Goal: Use online tool/utility

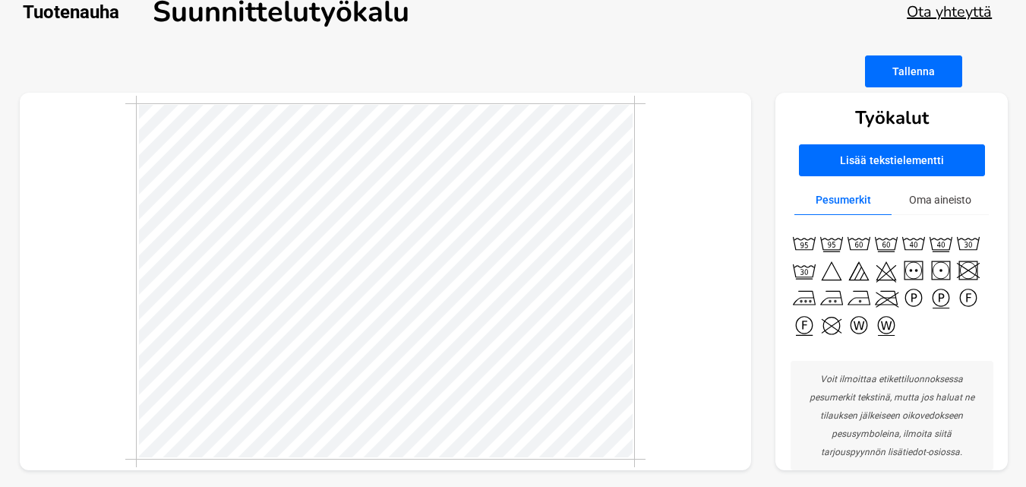
scroll to position [25, 0]
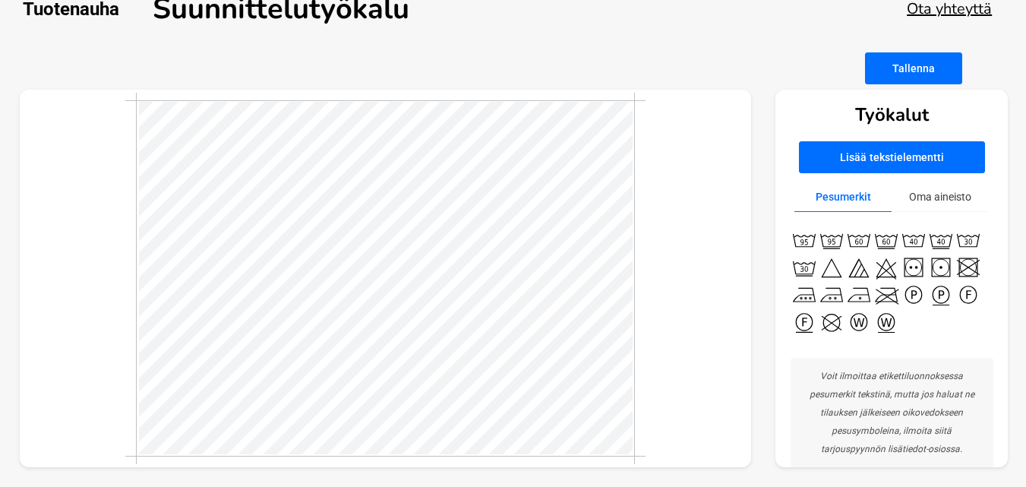
click at [664, 213] on div at bounding box center [386, 279] width 732 height 378
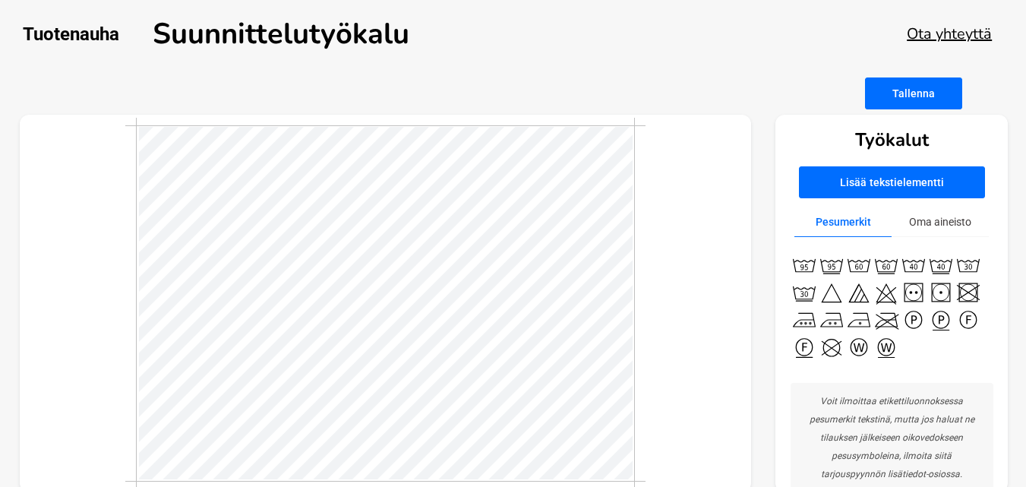
click at [938, 229] on button "Oma aineisto" at bounding box center [940, 222] width 97 height 30
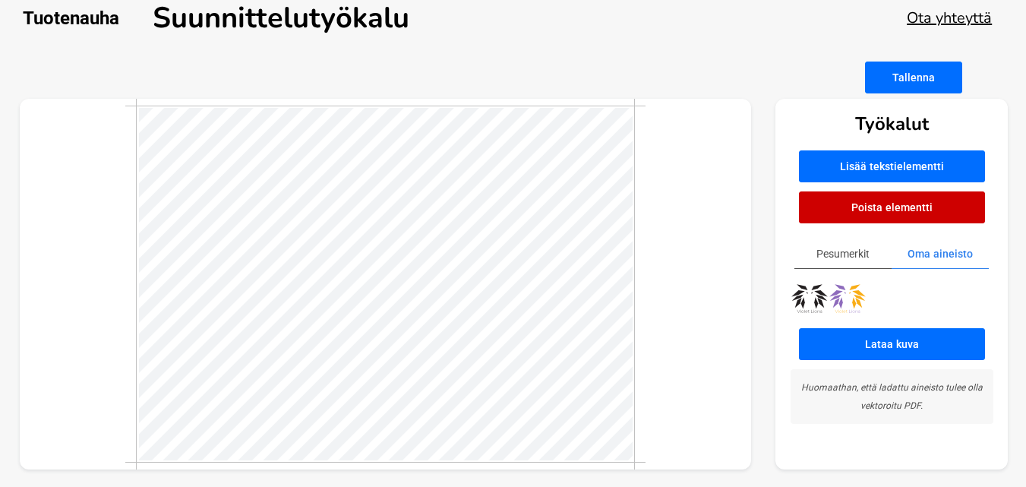
scroll to position [18, 0]
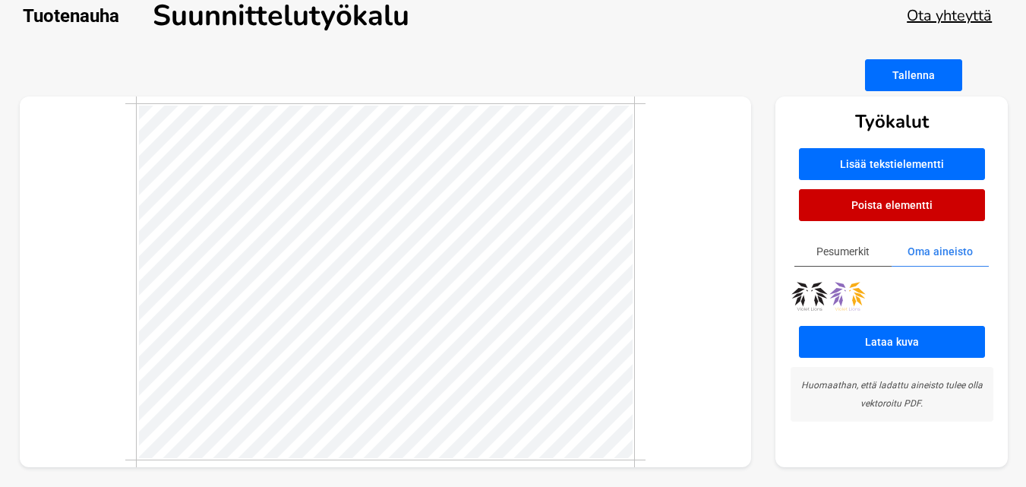
click at [912, 205] on button "Poista elementti" at bounding box center [892, 205] width 186 height 32
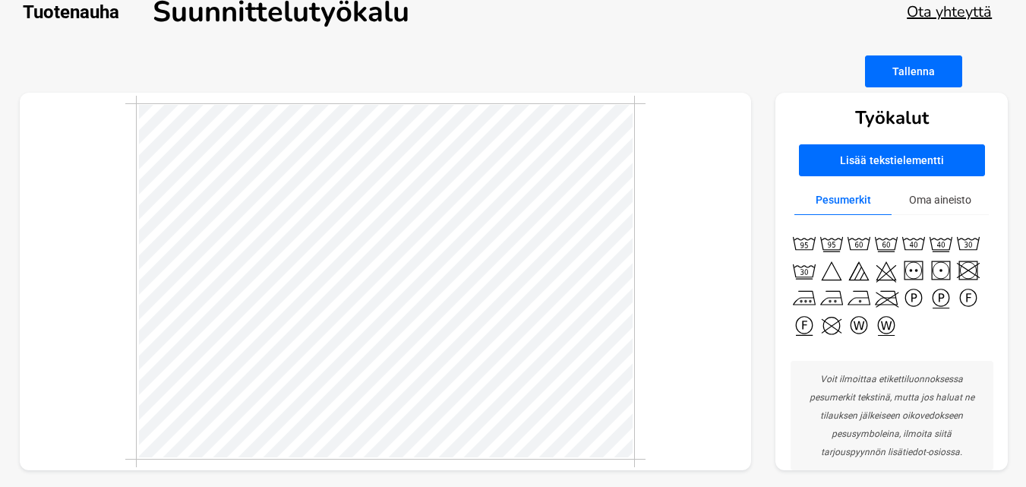
scroll to position [25, 0]
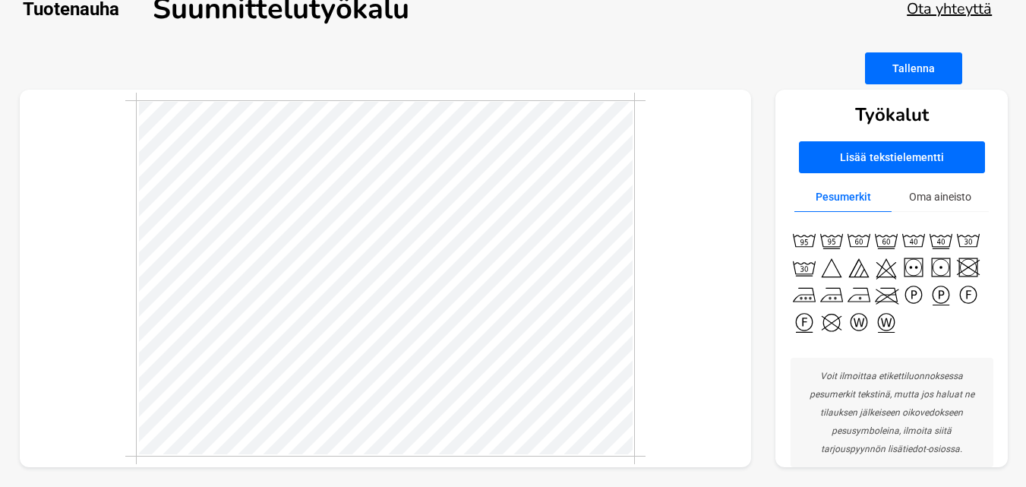
click at [934, 194] on button "Oma aineisto" at bounding box center [940, 197] width 97 height 30
